Goal: Information Seeking & Learning: Learn about a topic

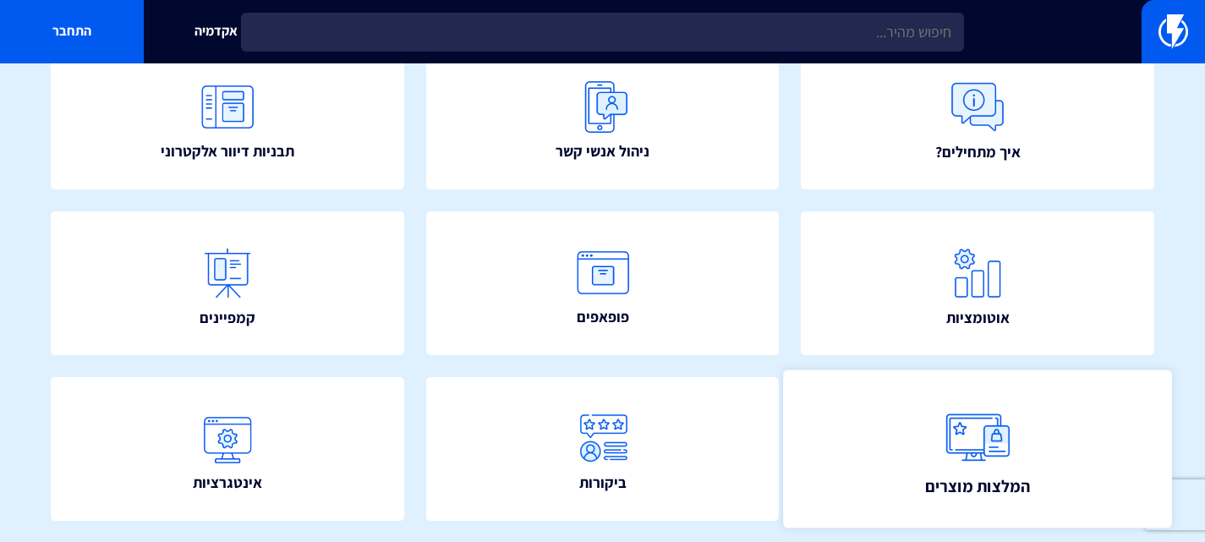
scroll to position [338, 0]
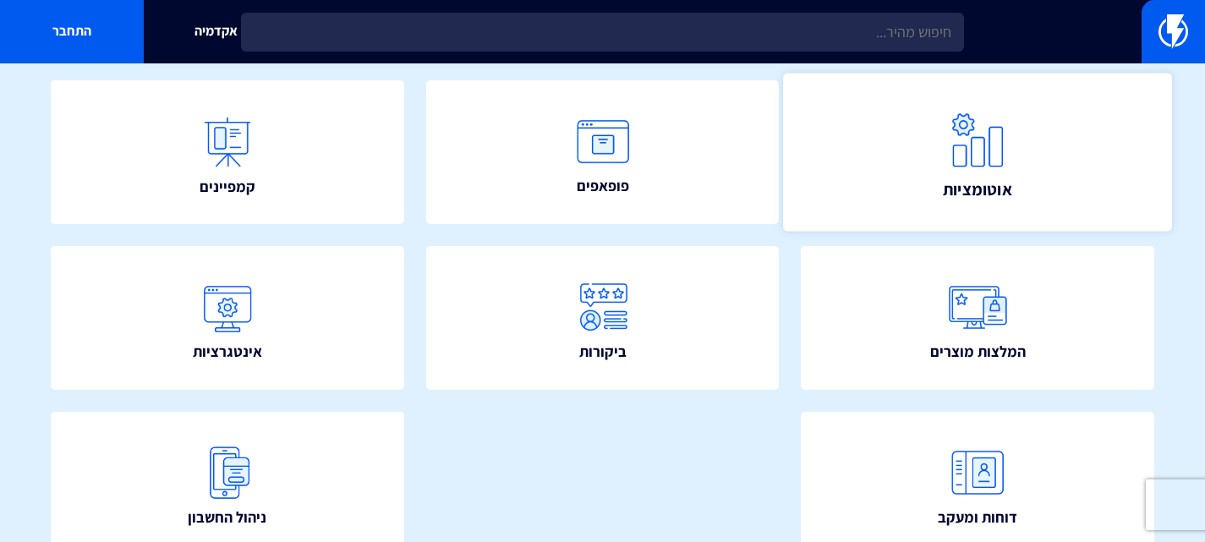
click at [1065, 120] on link "אוטומציות" at bounding box center [978, 153] width 388 height 158
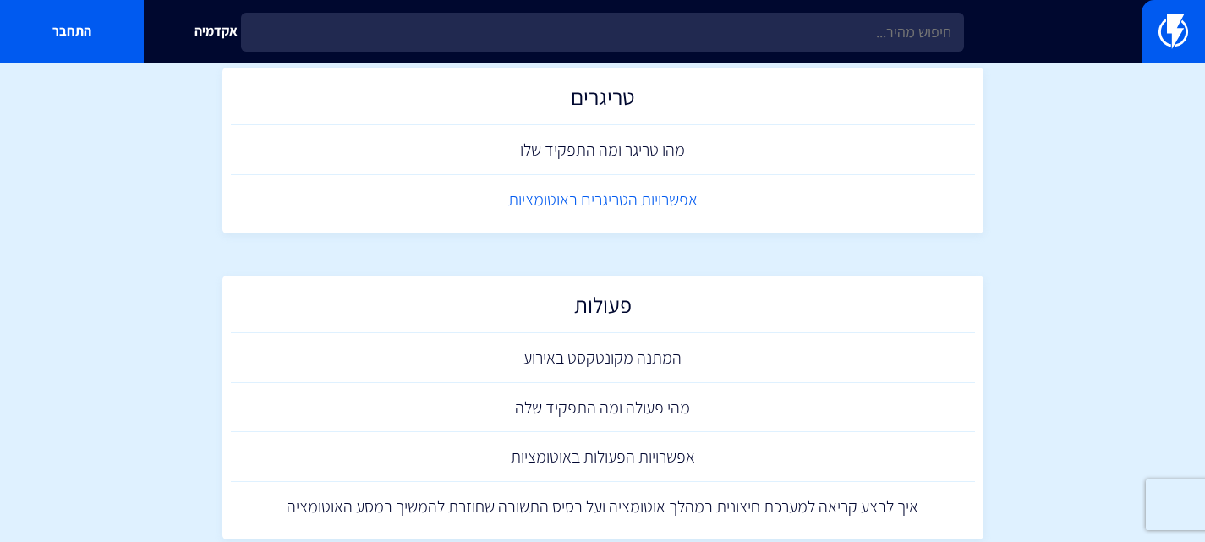
scroll to position [338, 0]
click at [617, 194] on link "אפשרויות הטריגרים באוטומציות" at bounding box center [603, 199] width 744 height 50
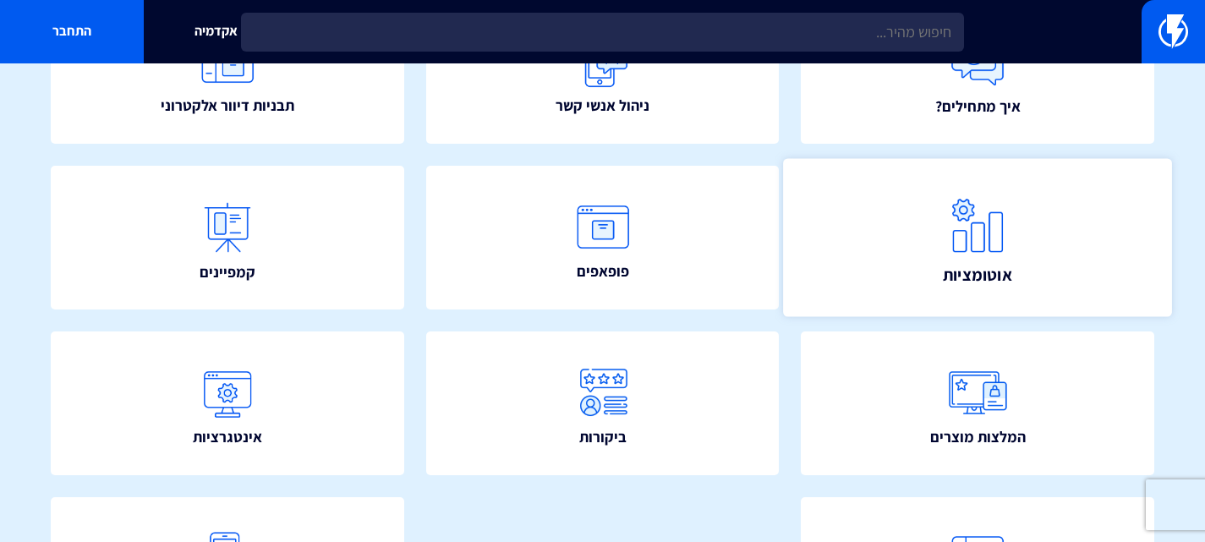
scroll to position [254, 0]
click at [1011, 254] on img at bounding box center [977, 225] width 74 height 74
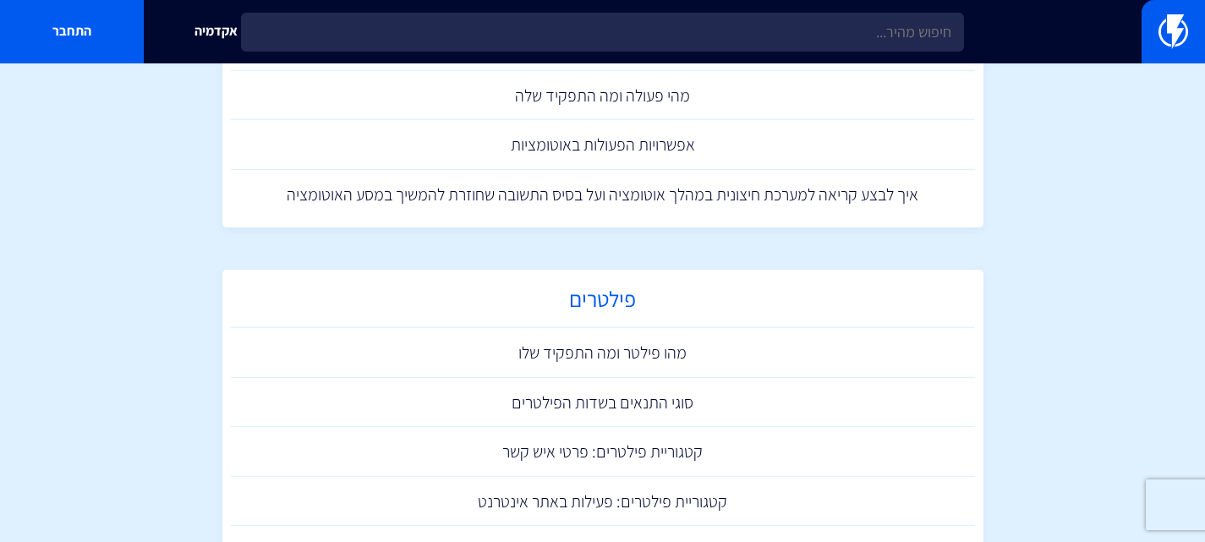
scroll to position [676, 0]
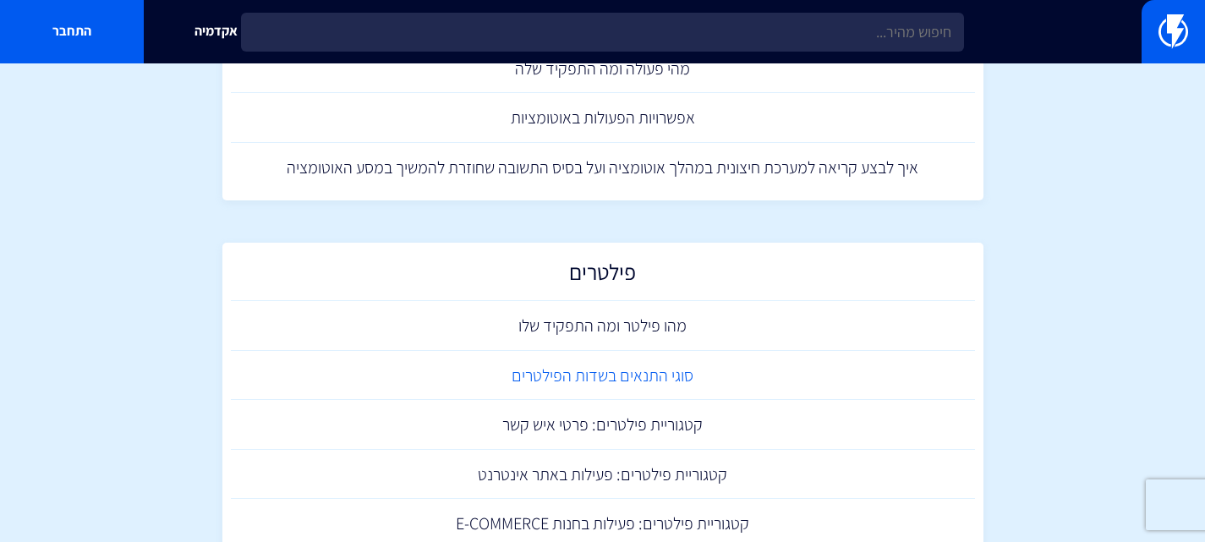
click at [596, 374] on link "סוגי התנאים בשדות הפילטרים" at bounding box center [603, 376] width 744 height 50
click at [587, 326] on link "מהו פילטר ומה התפקיד שלו" at bounding box center [603, 326] width 744 height 50
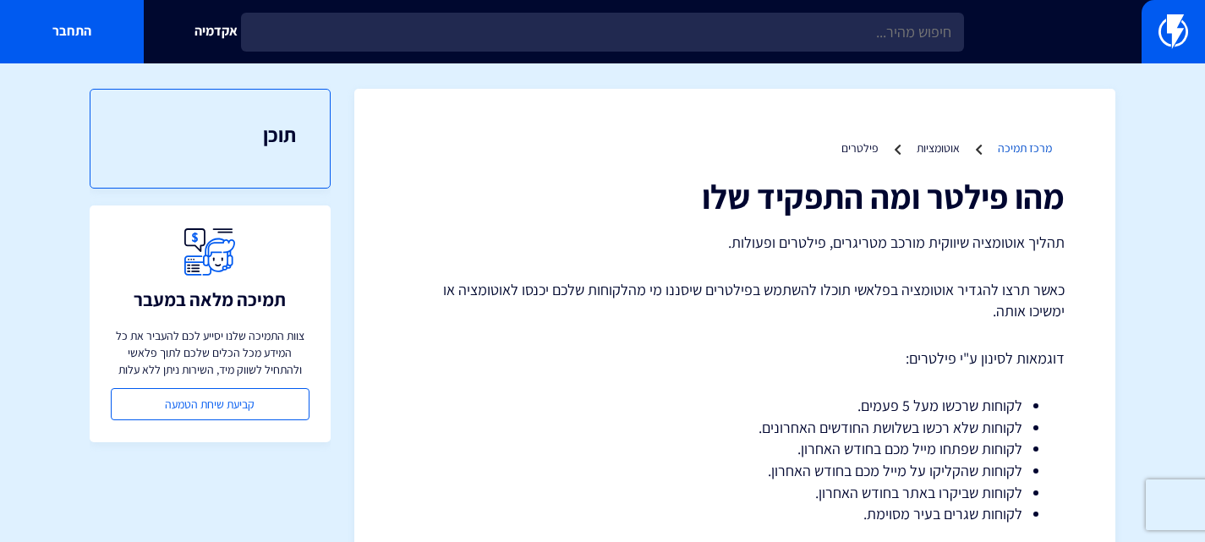
click at [1026, 144] on link "מרכז תמיכה" at bounding box center [1025, 147] width 54 height 15
